Goal: Transaction & Acquisition: Purchase product/service

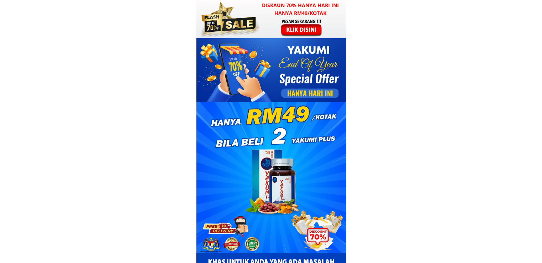
click at [288, 27] on div at bounding box center [302, 28] width 55 height 18
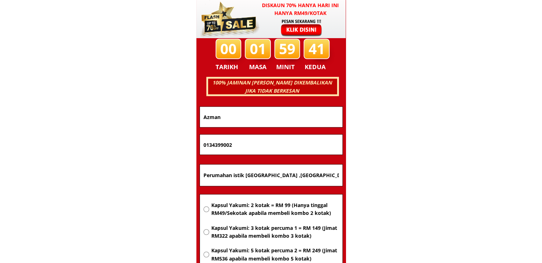
scroll to position [4568, 0]
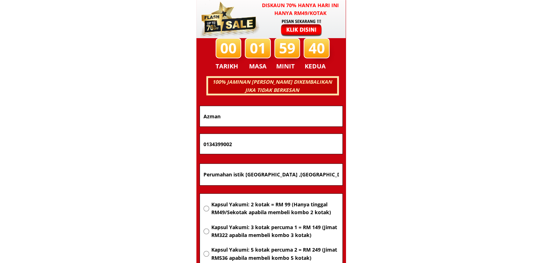
click at [264, 174] on input "Perumahan istik [GEOGRAPHIC_DATA] ,[GEOGRAPHIC_DATA] ,[GEOGRAPHIC_DATA]" at bounding box center [271, 174] width 139 height 21
paste input "Jabatab tanah dan [GEOGRAPHIC_DATA]"
type input "Jabatab tanah dan ukur"
click at [261, 213] on span "Kapsul Yakumi: 2 kotak = RM 99 (Hanya tinggal RM49/Sekotak apabila membeli komb…" at bounding box center [275, 209] width 128 height 16
radio input "true"
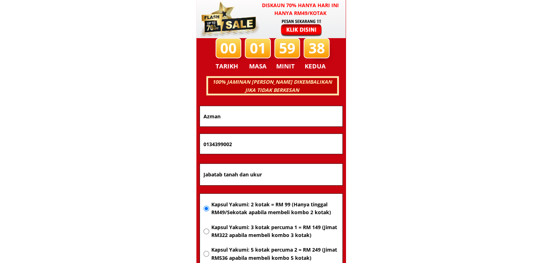
drag, startPoint x: 258, startPoint y: 142, endPoint x: 147, endPoint y: 144, distance: 110.9
paste input "62060185"
type input "0162060185"
drag, startPoint x: 247, startPoint y: 119, endPoint x: 155, endPoint y: 116, distance: 91.7
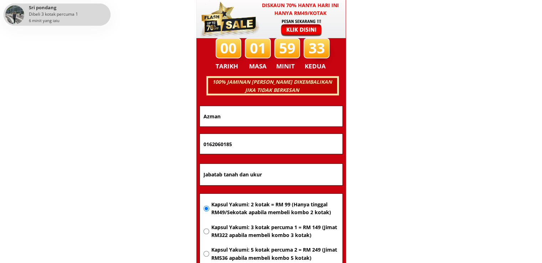
paste input "hdy"
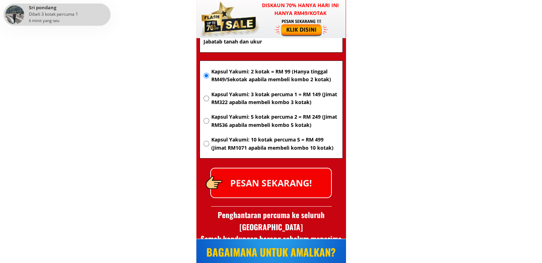
scroll to position [4711, 0]
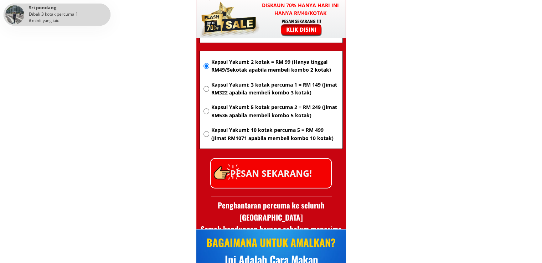
type input "Ahdy"
click at [289, 182] on p "PESAN SEKARANG!" at bounding box center [271, 173] width 120 height 29
